Goal: Find specific page/section: Find specific page/section

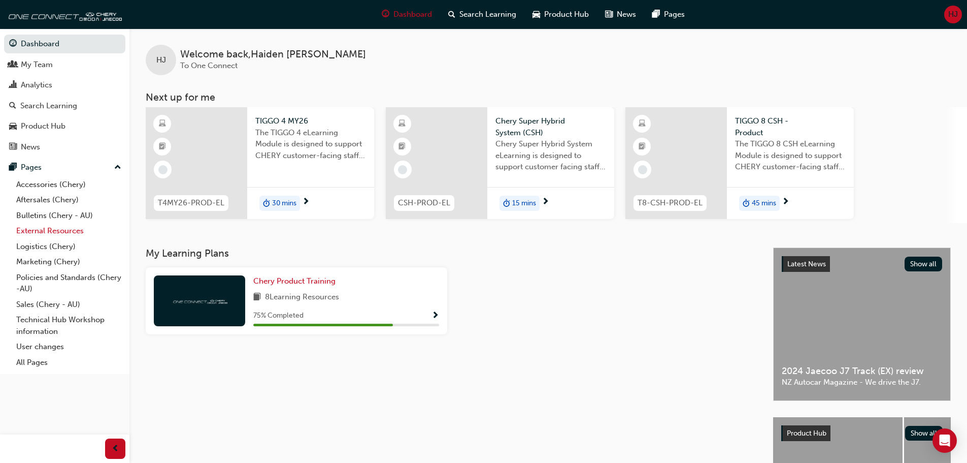
click at [79, 231] on link "External Resources" at bounding box center [68, 231] width 113 height 16
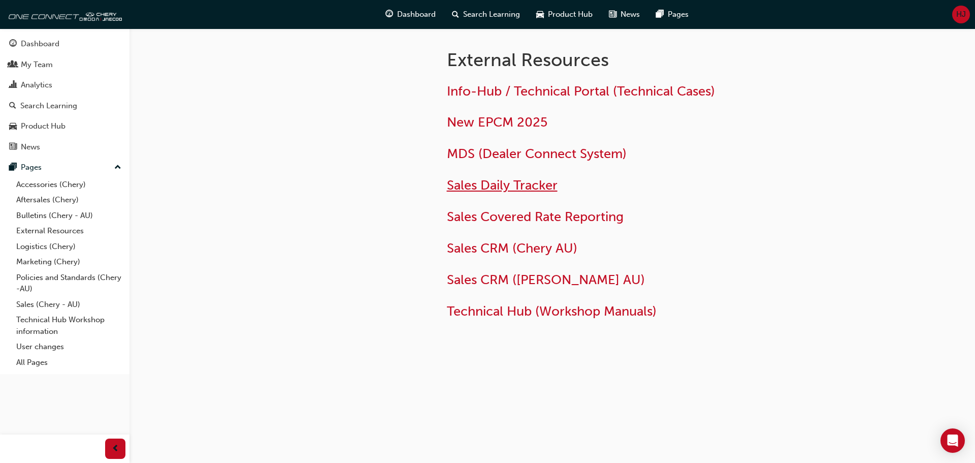
click at [506, 181] on span "Sales Daily Tracker" at bounding box center [502, 185] width 111 height 16
click at [507, 183] on span "Sales Daily Tracker" at bounding box center [502, 185] width 111 height 16
